Goal: Information Seeking & Learning: Learn about a topic

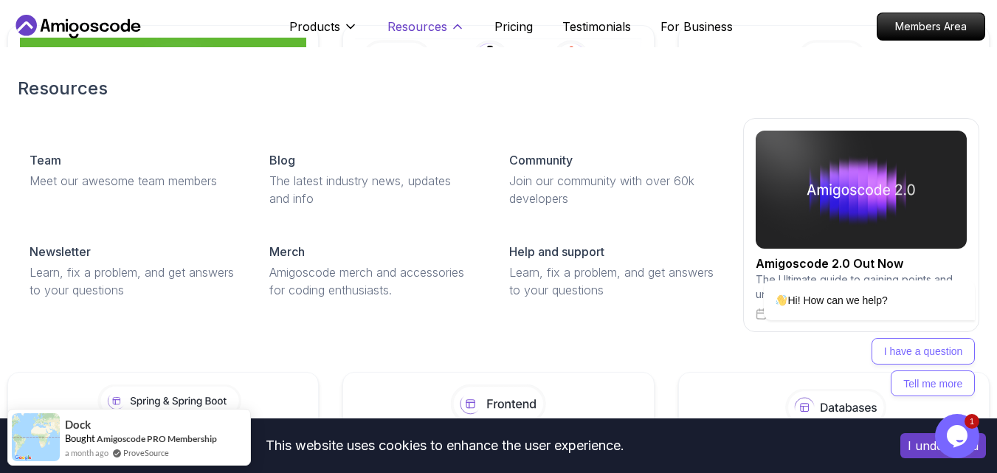
scroll to position [950, 0]
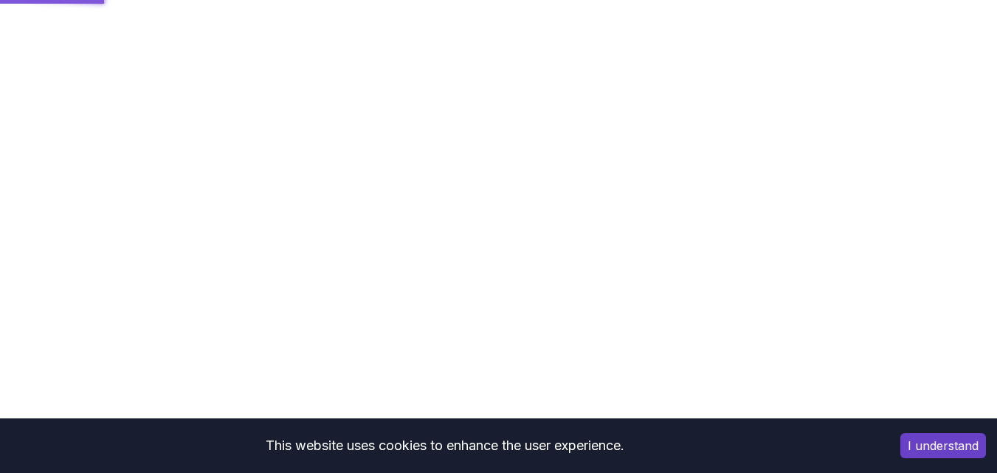
scroll to position [602, 0]
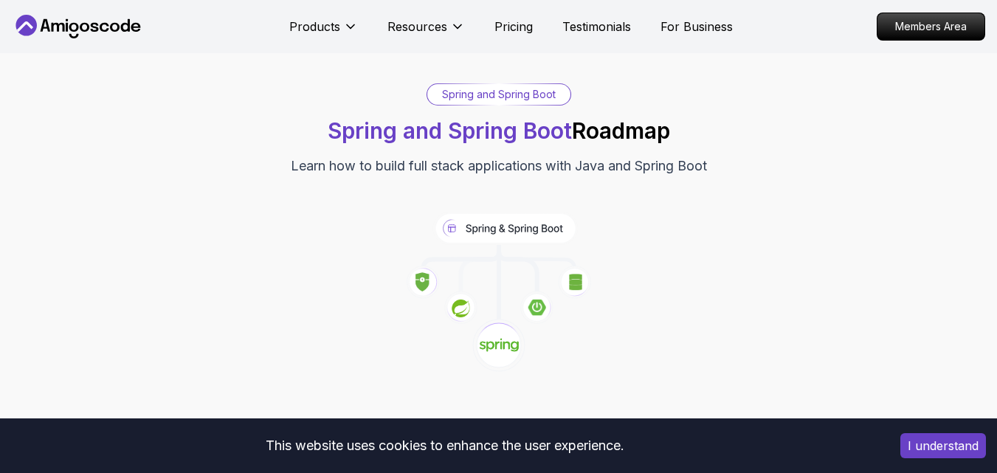
click at [956, 449] on button "I understand" at bounding box center [943, 445] width 86 height 25
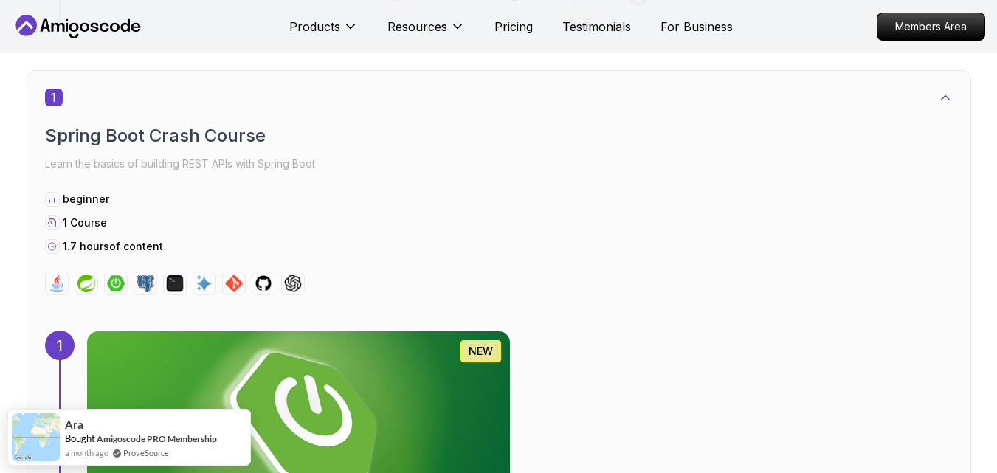
scroll to position [1007, 0]
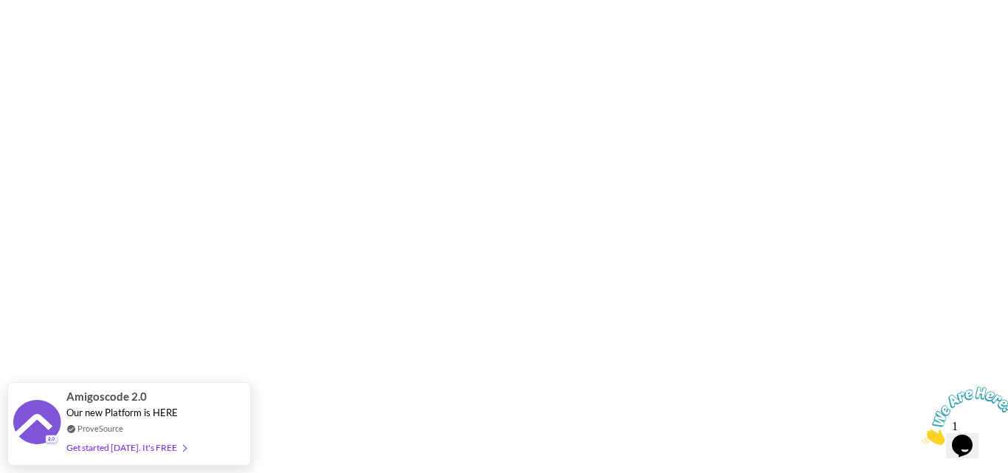
type input "keenjackal6128d"
type input "[PERSON_NAME]"
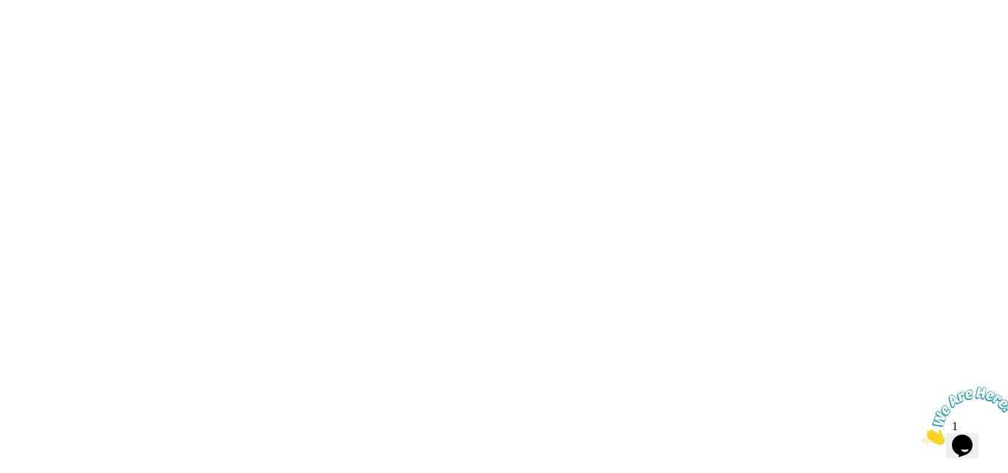
drag, startPoint x: 179, startPoint y: 294, endPoint x: 56, endPoint y: 291, distance: 122.5
type input "kathiravan"
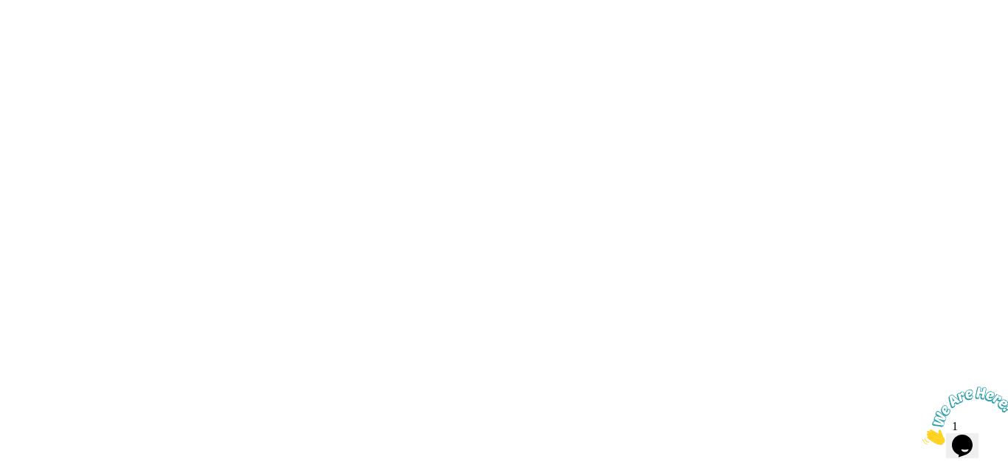
type input "Yotube d"
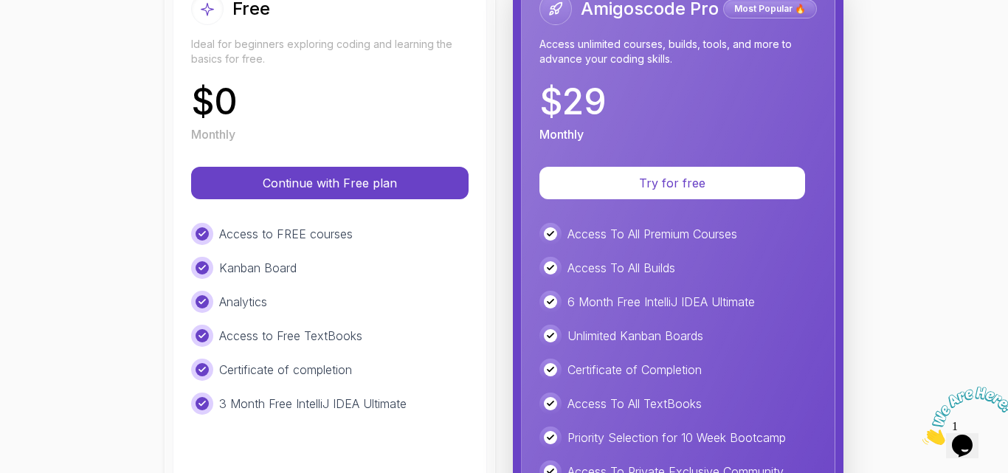
scroll to position [260, 0]
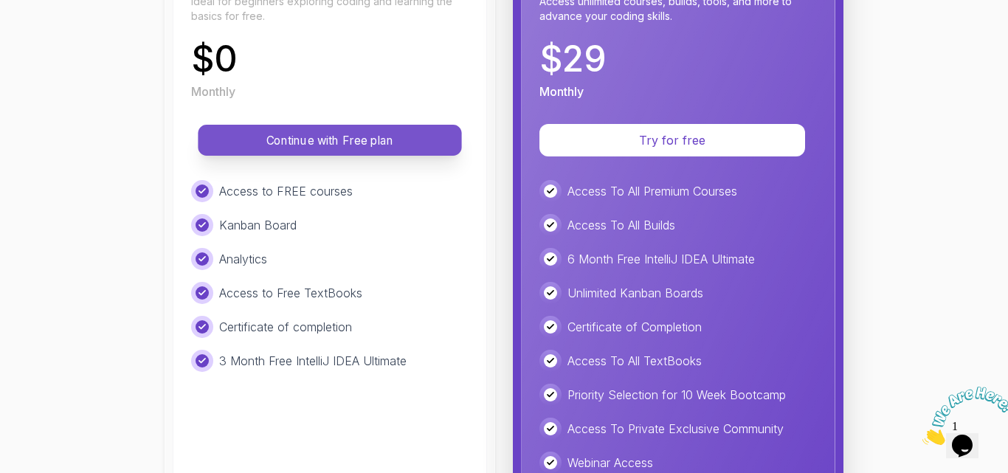
click at [376, 139] on p "Continue with Free plan" at bounding box center [330, 140] width 230 height 17
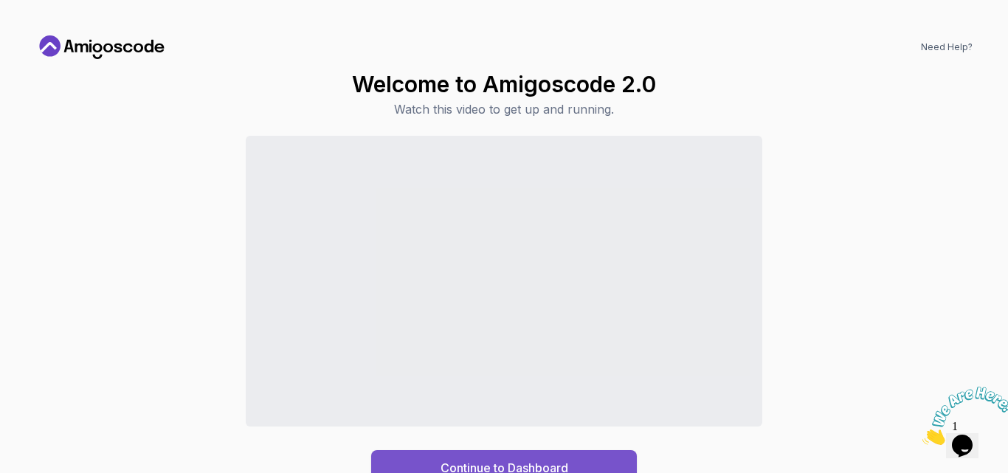
click at [495, 464] on div "Continue to Dashboard" at bounding box center [505, 468] width 128 height 18
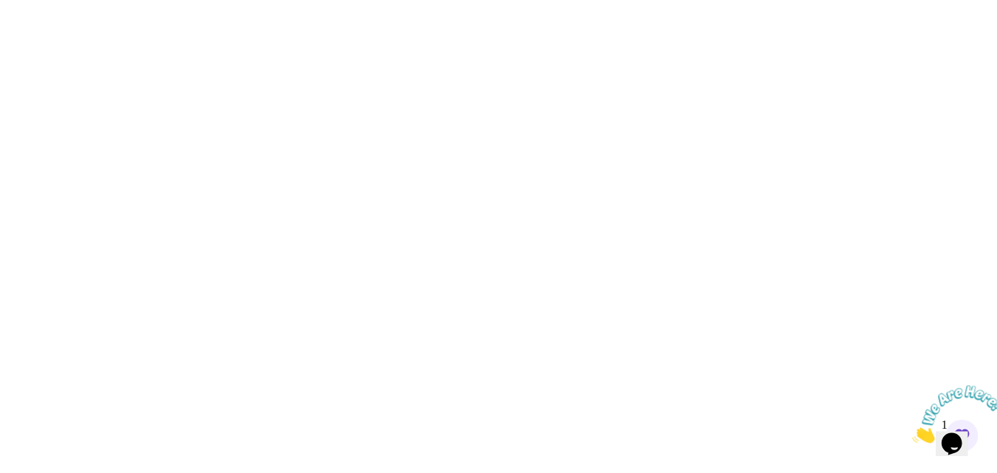
scroll to position [125, 0]
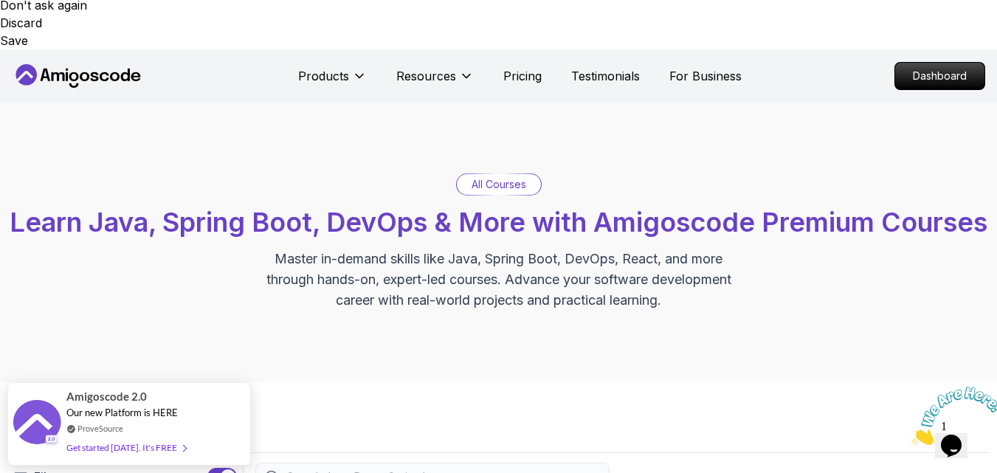
scroll to position [536, 0]
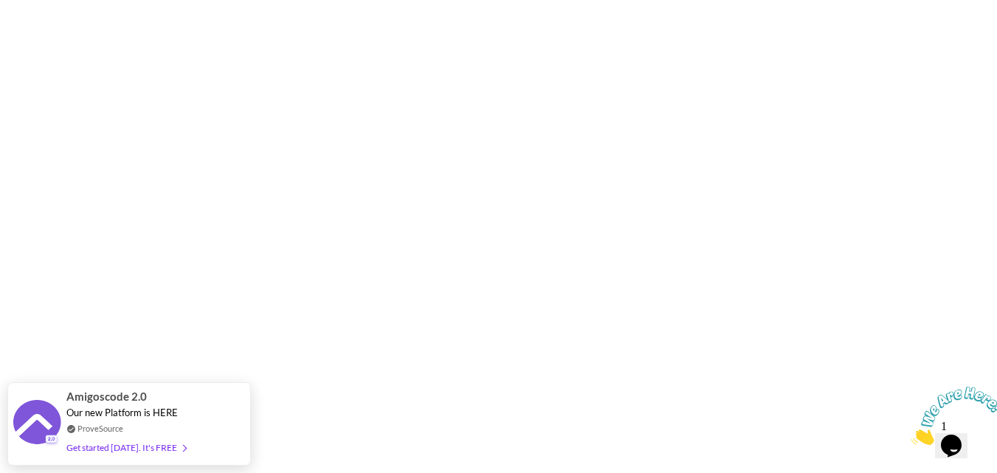
scroll to position [101, 0]
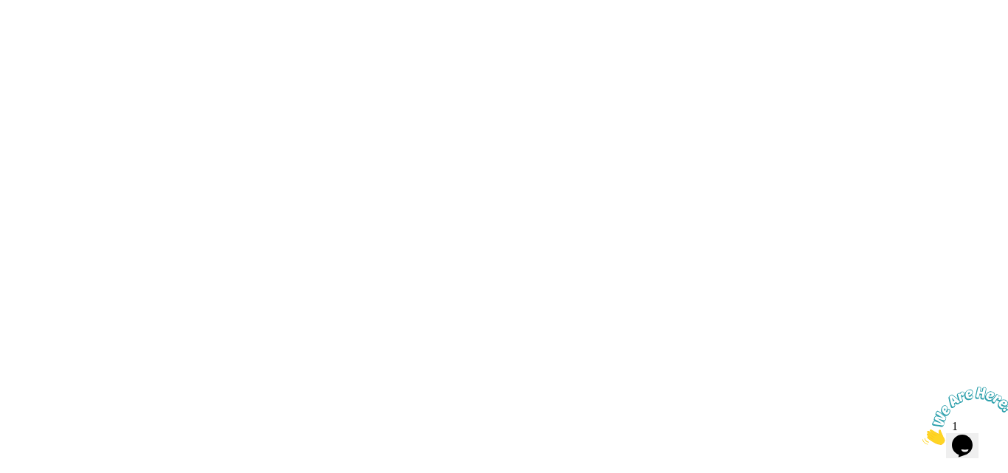
scroll to position [247, 0]
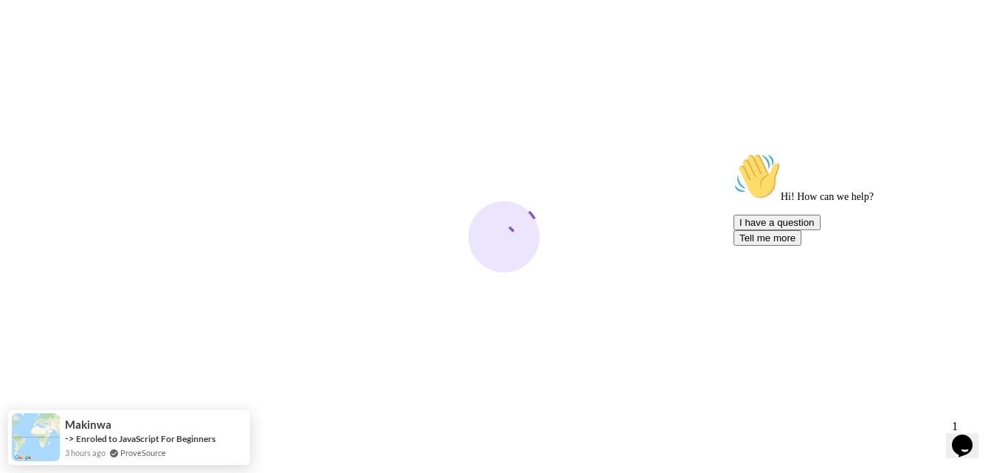
click at [733, 153] on icon "Chat attention grabber" at bounding box center [733, 153] width 0 height 0
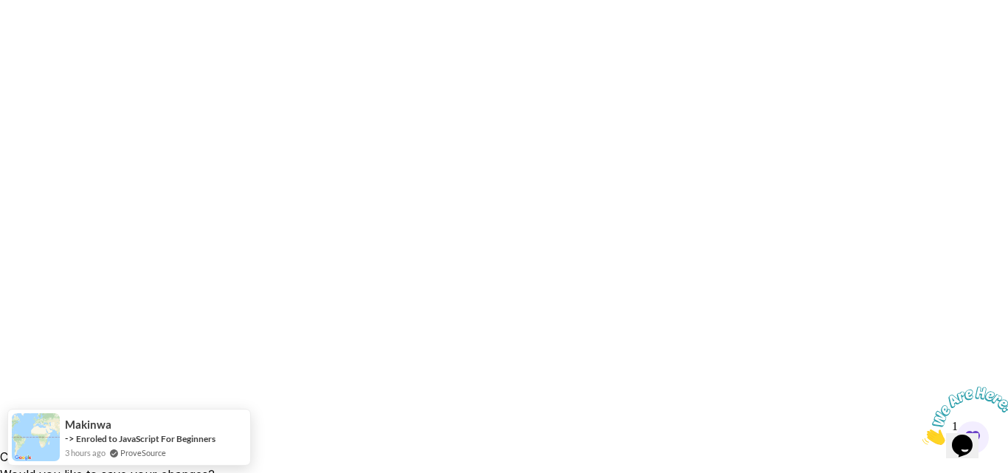
click at [922, 435] on icon "Close" at bounding box center [922, 441] width 0 height 13
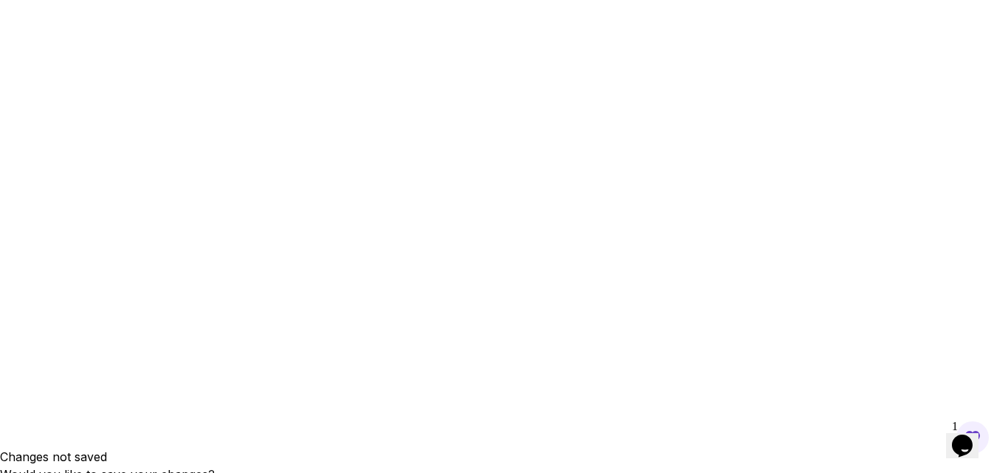
scroll to position [236, 0]
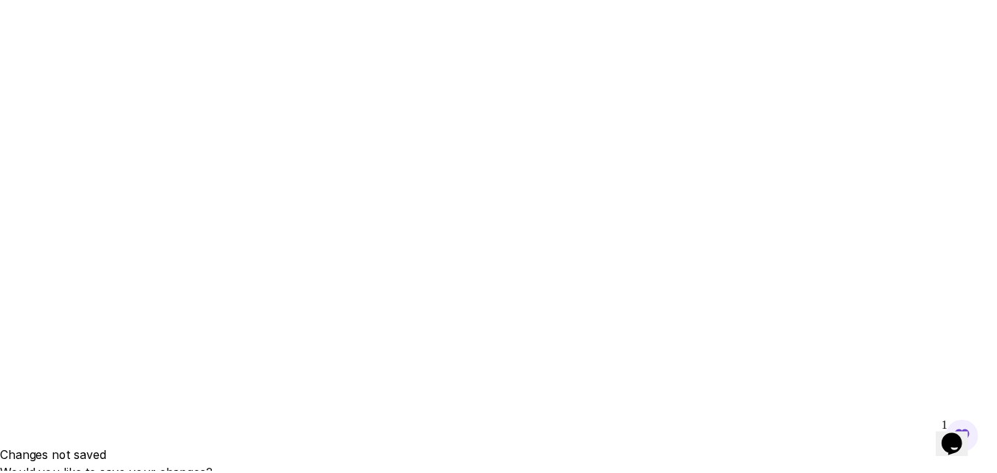
scroll to position [231, 0]
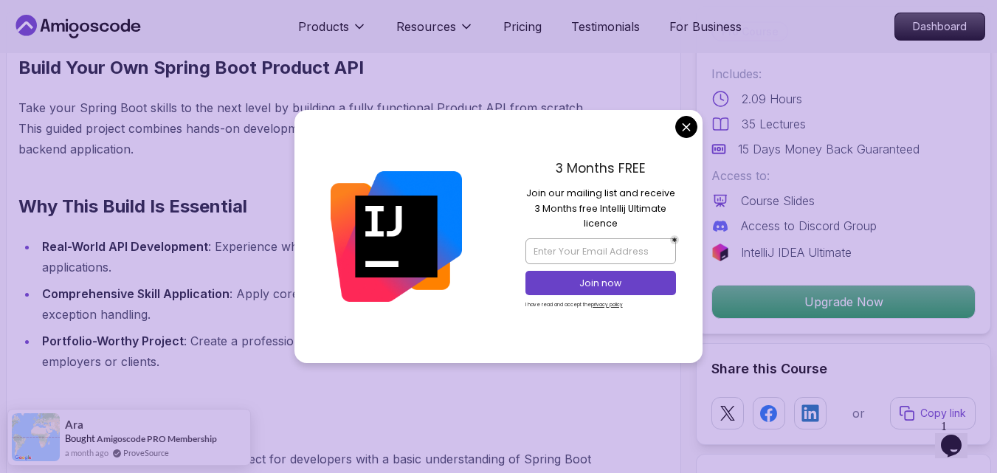
scroll to position [1479, 0]
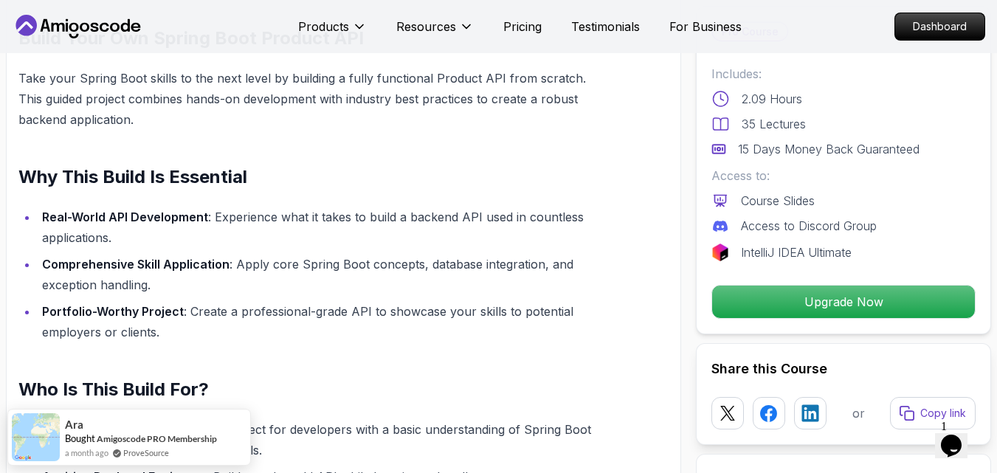
click at [686, 30] on p "For Business" at bounding box center [705, 27] width 72 height 18
